Goal: Navigation & Orientation: Find specific page/section

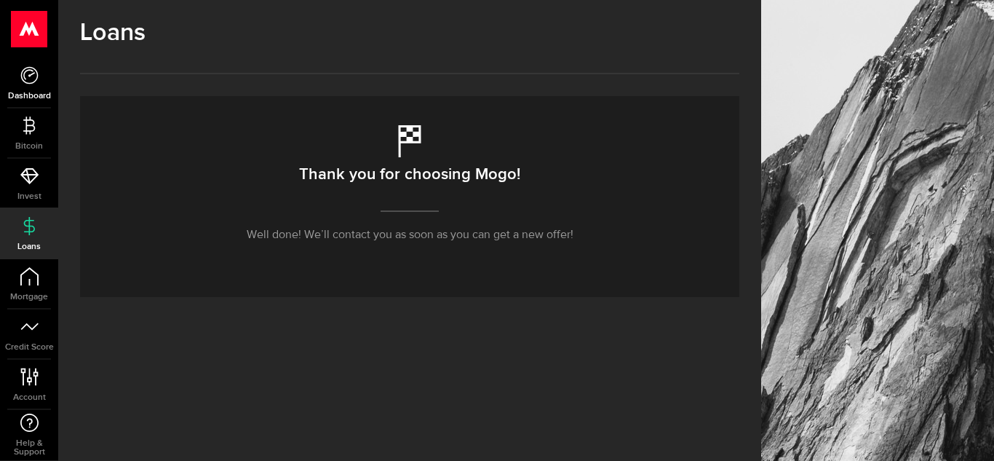
click at [28, 82] on icon at bounding box center [29, 75] width 18 height 18
click at [22, 69] on icon at bounding box center [29, 75] width 18 height 18
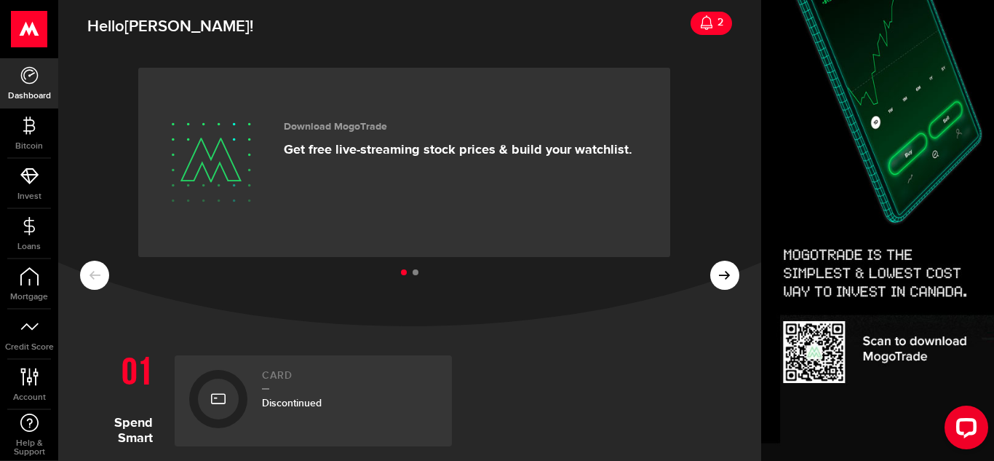
click at [713, 274] on ul at bounding box center [409, 272] width 659 height 19
